Goal: Information Seeking & Learning: Learn about a topic

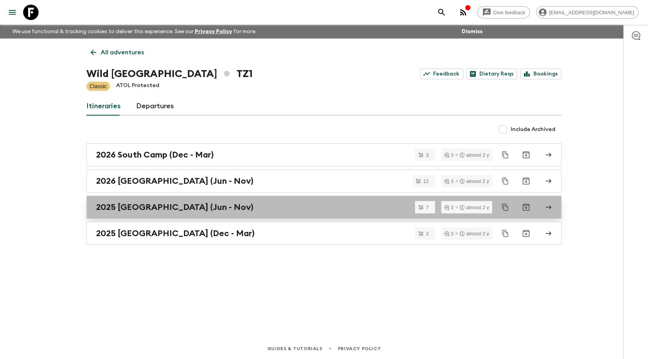
click at [148, 210] on h2 "2025 [GEOGRAPHIC_DATA] (Jun - Nov)" at bounding box center [174, 207] width 157 height 10
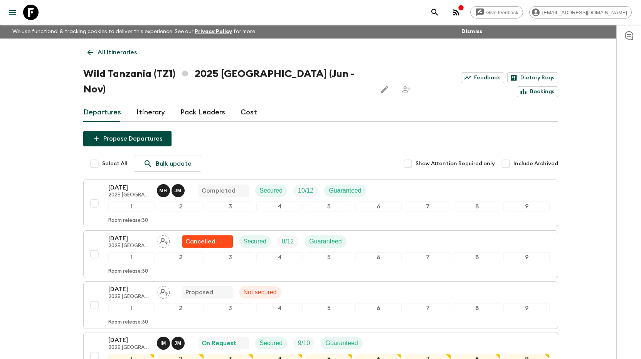
click at [246, 103] on link "Cost" at bounding box center [249, 112] width 17 height 19
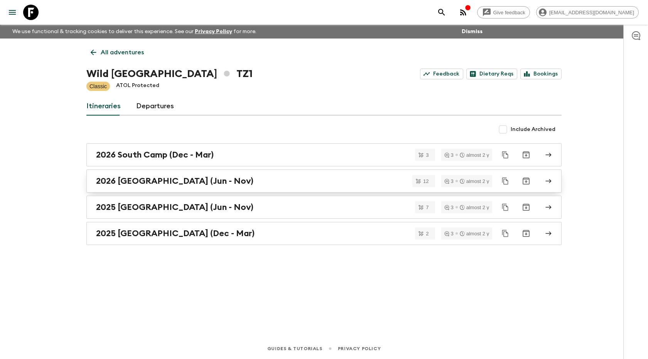
click at [157, 184] on h2 "2026 [GEOGRAPHIC_DATA] (Jun - Nov)" at bounding box center [174, 181] width 157 height 10
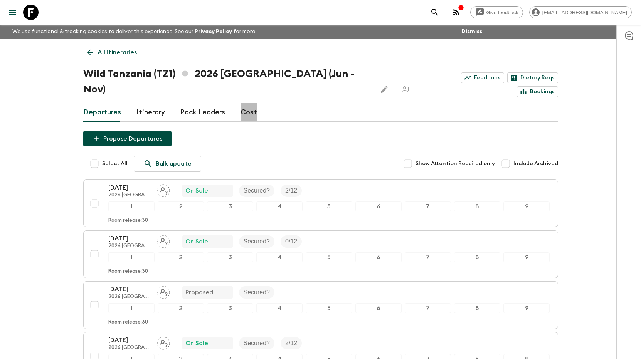
click at [246, 103] on link "Cost" at bounding box center [249, 112] width 17 height 19
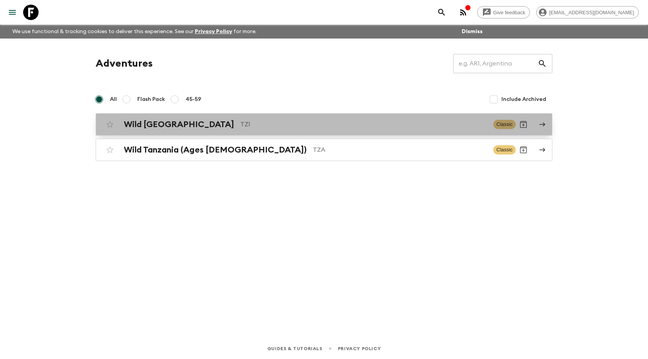
click at [167, 126] on h2 "Wild [GEOGRAPHIC_DATA]" at bounding box center [179, 124] width 110 height 10
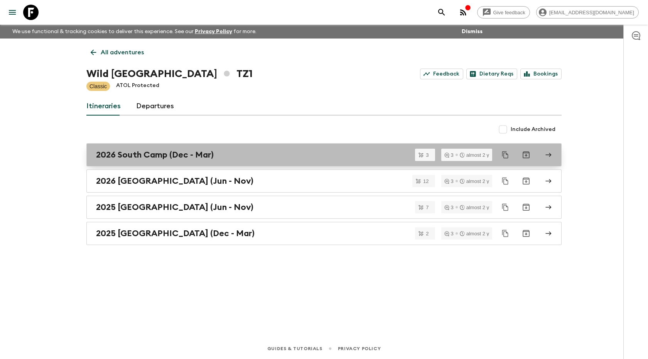
click at [146, 155] on h2 "2026 South Camp (Dec - Mar)" at bounding box center [155, 155] width 118 height 10
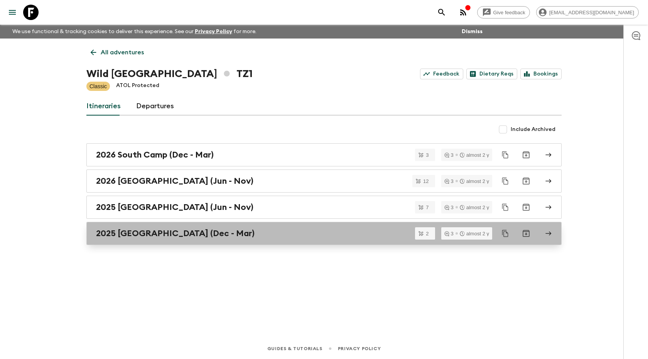
click at [157, 233] on h2 "2025 [GEOGRAPHIC_DATA] (Dec - Mar)" at bounding box center [175, 234] width 158 height 10
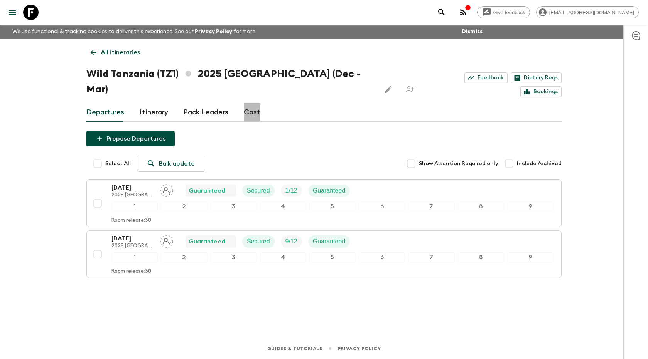
click at [249, 103] on link "Cost" at bounding box center [252, 112] width 17 height 19
